Goal: Complete application form: Complete application form

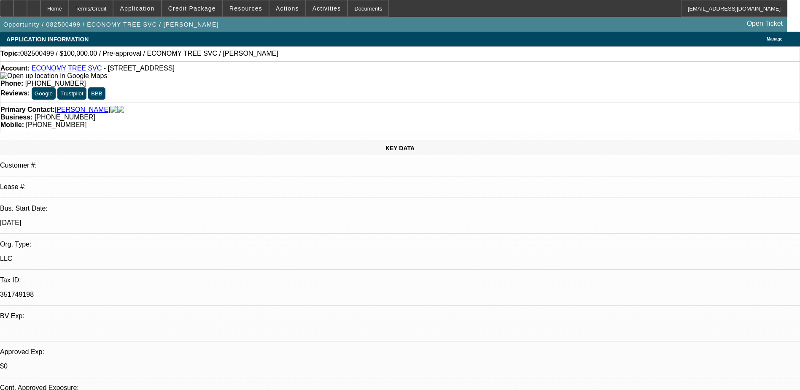
select select "0"
select select "2"
select select "0.1"
select select "4"
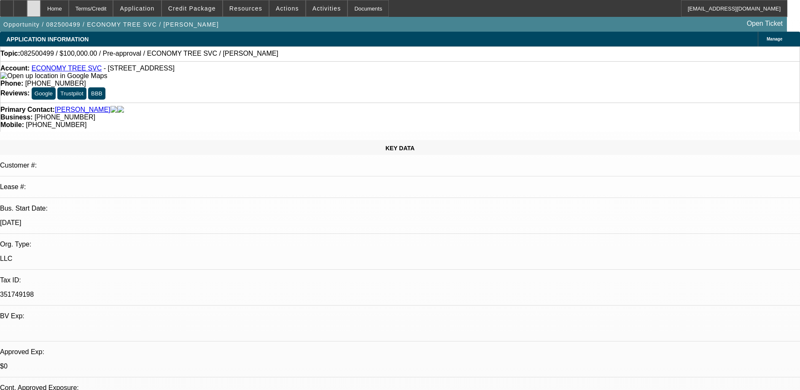
click at [40, 9] on div at bounding box center [33, 8] width 13 height 17
select select "0"
select select "2"
select select "0.1"
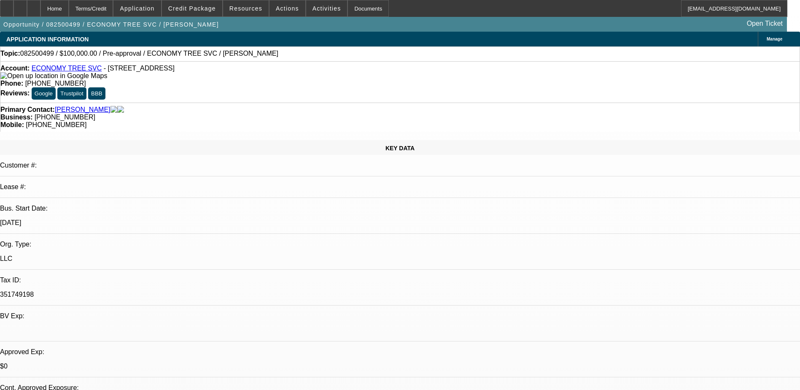
select select "4"
